Goal: Transaction & Acquisition: Purchase product/service

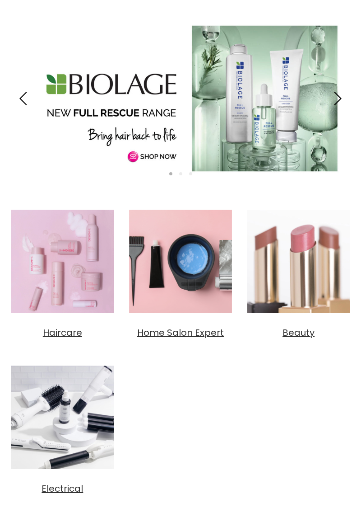
click at [63, 436] on img "Main content" at bounding box center [63, 417] width 112 height 112
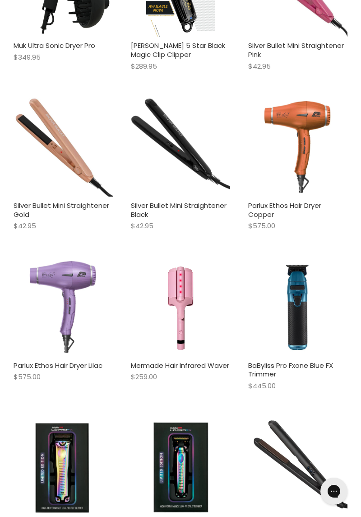
scroll to position [2422, 0]
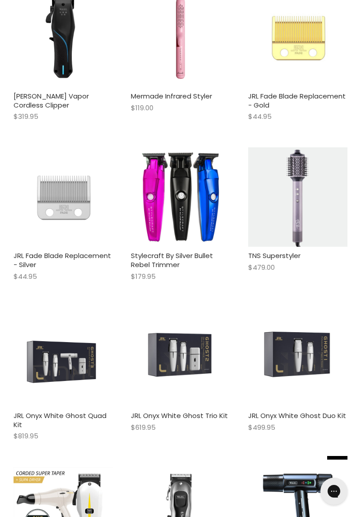
scroll to position [3846, 0]
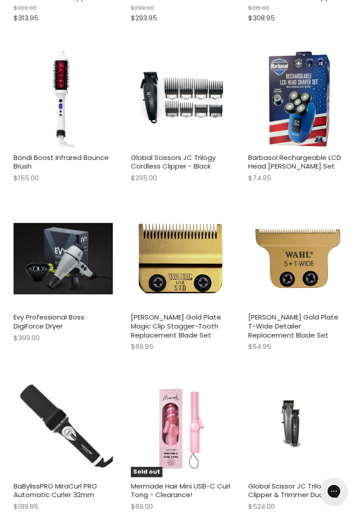
scroll to position [7459, 0]
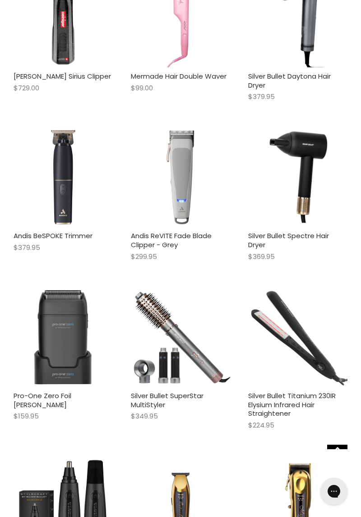
scroll to position [10010, 0]
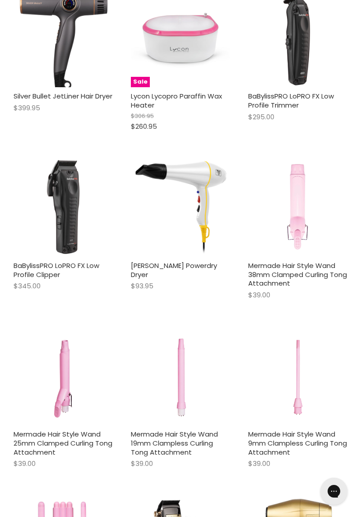
scroll to position [12607, 0]
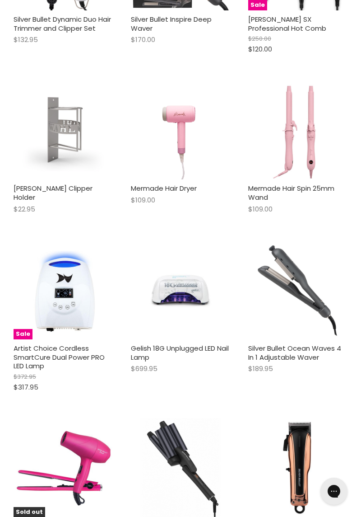
scroll to position [15679, 0]
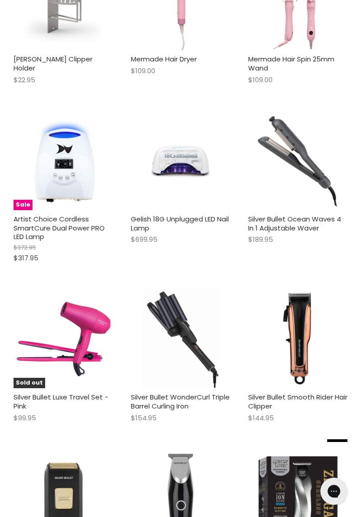
scroll to position [15809, 0]
